Goal: Information Seeking & Learning: Learn about a topic

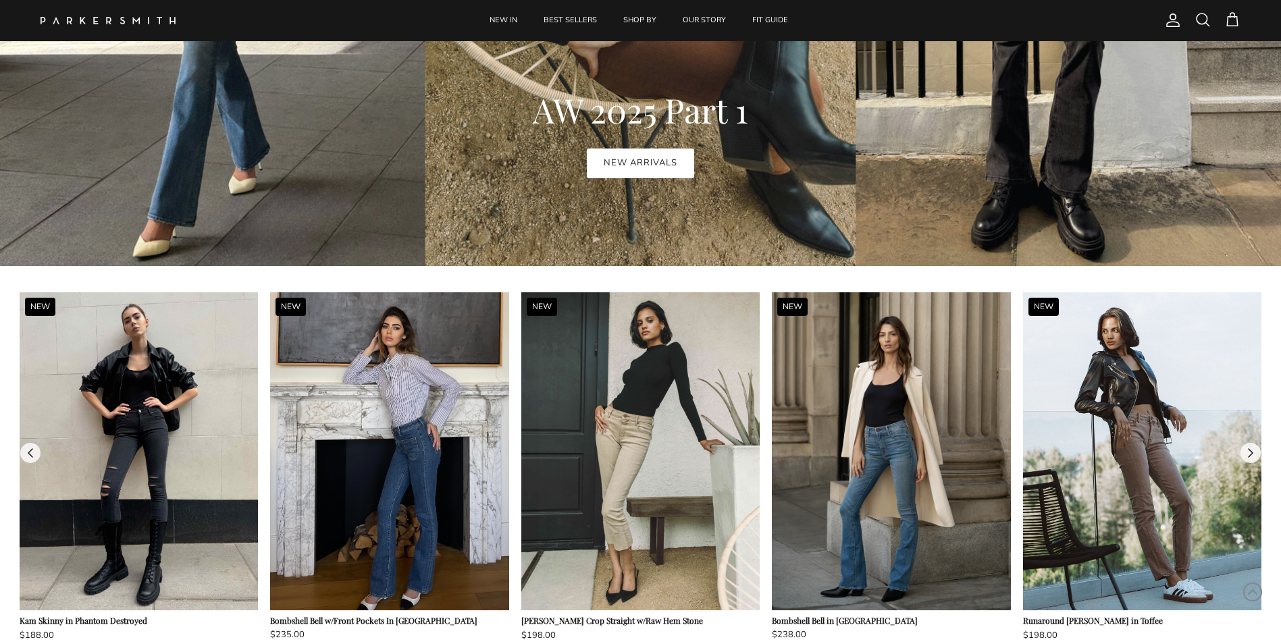
scroll to position [1013, 0]
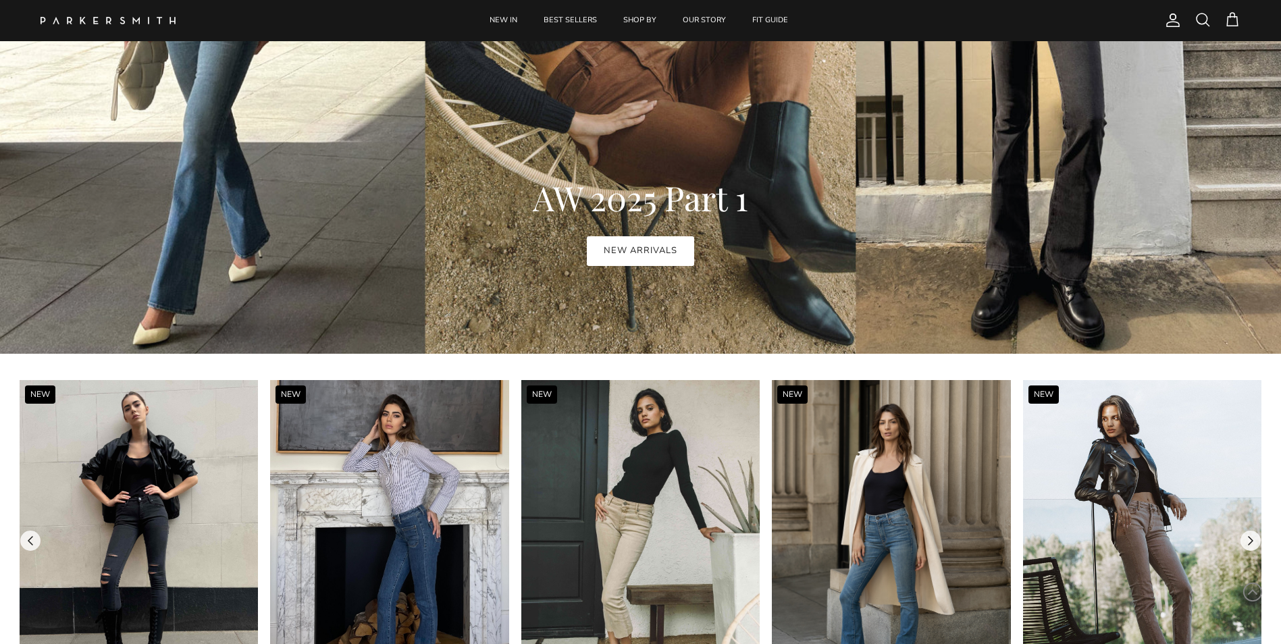
click at [630, 245] on link "NEW ARRIVALS" at bounding box center [640, 251] width 107 height 30
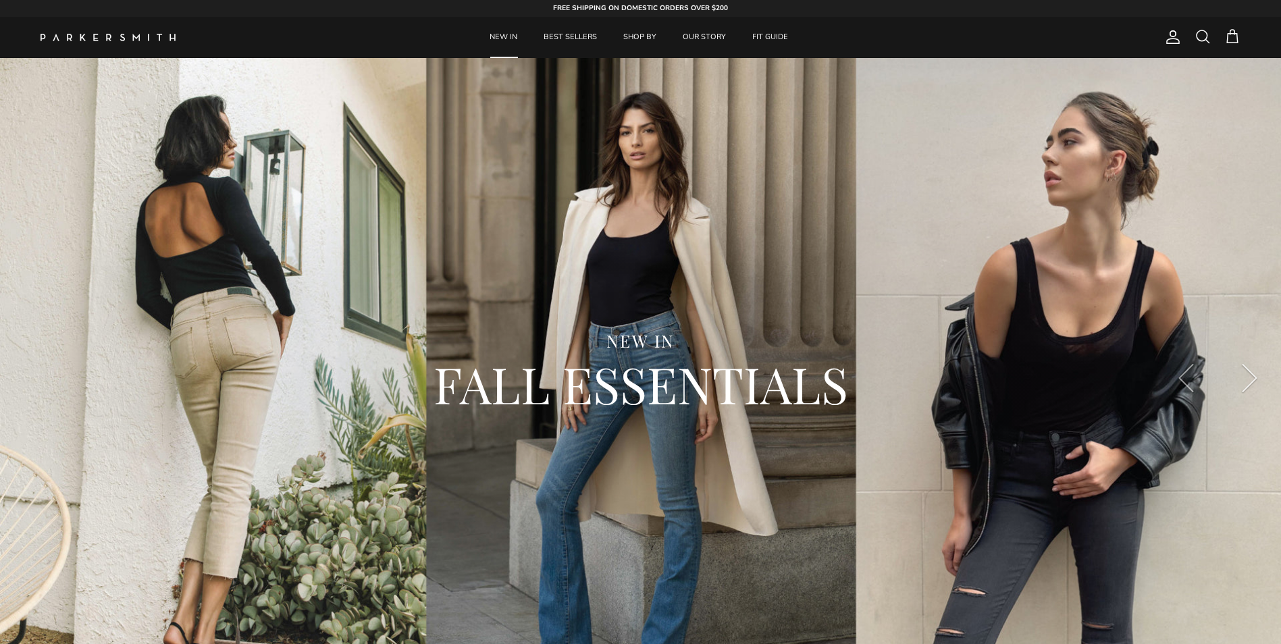
click at [1242, 382] on button "Next" at bounding box center [1249, 378] width 63 height 63
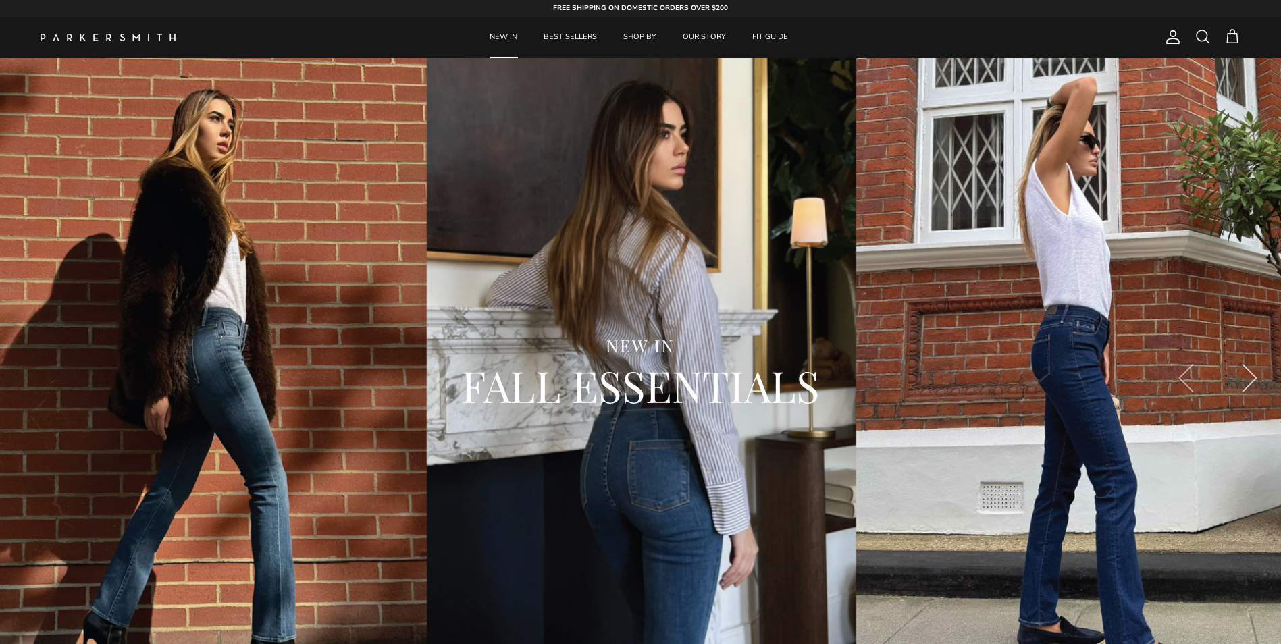
click at [1242, 382] on button "Next" at bounding box center [1249, 378] width 63 height 63
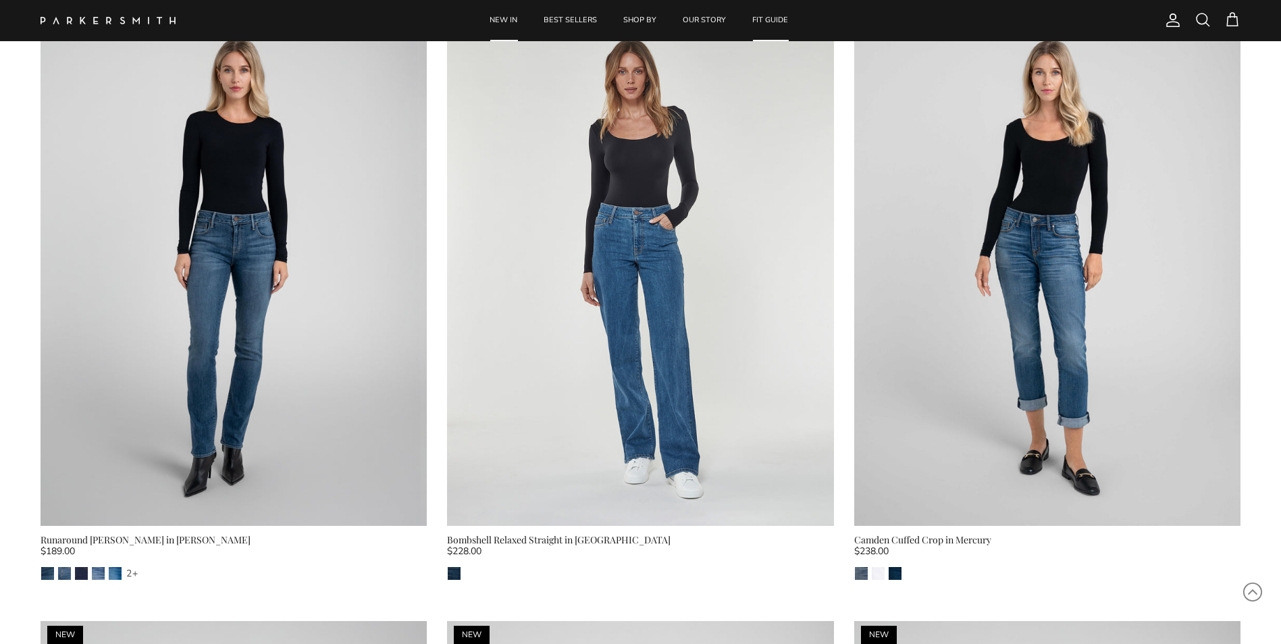
scroll to position [2372, 0]
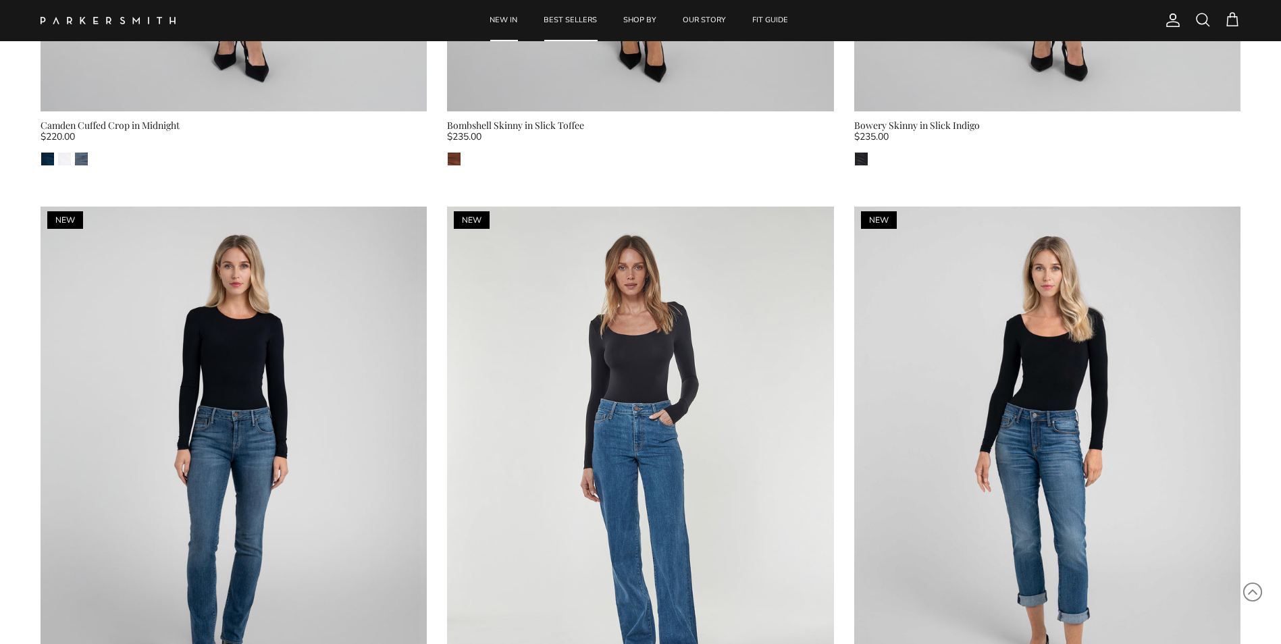
click at [580, 15] on link "BEST SELLERS" at bounding box center [571, 20] width 78 height 41
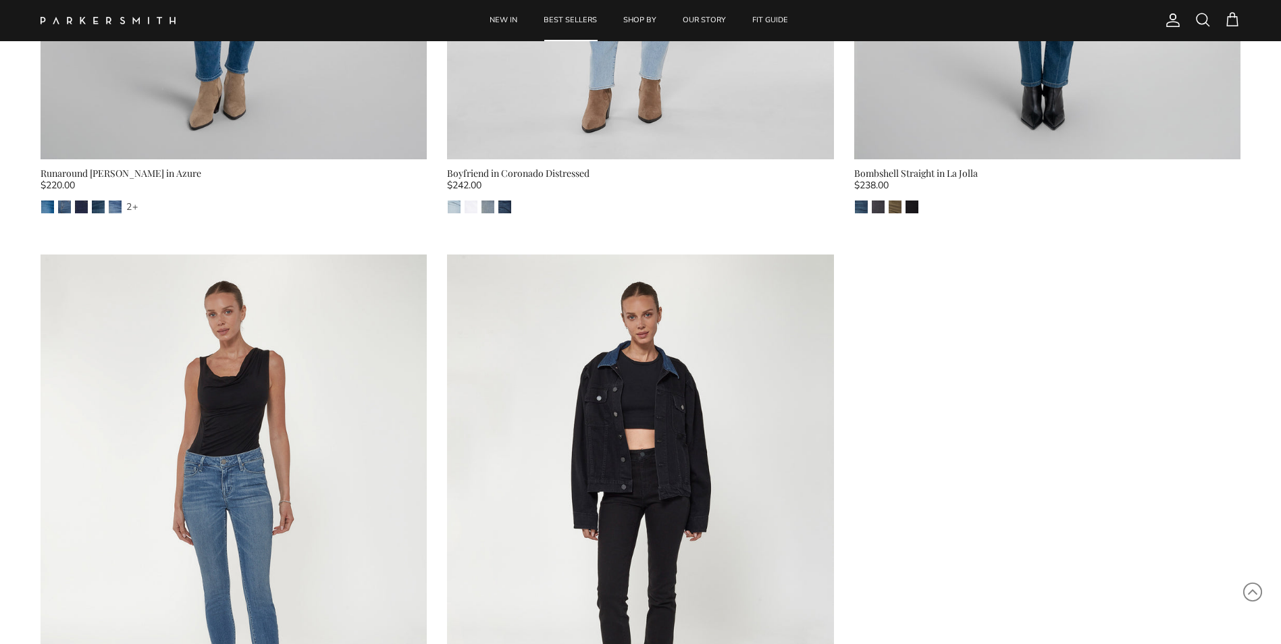
scroll to position [3963, 0]
